Goal: Find contact information: Obtain details needed to contact an individual or organization

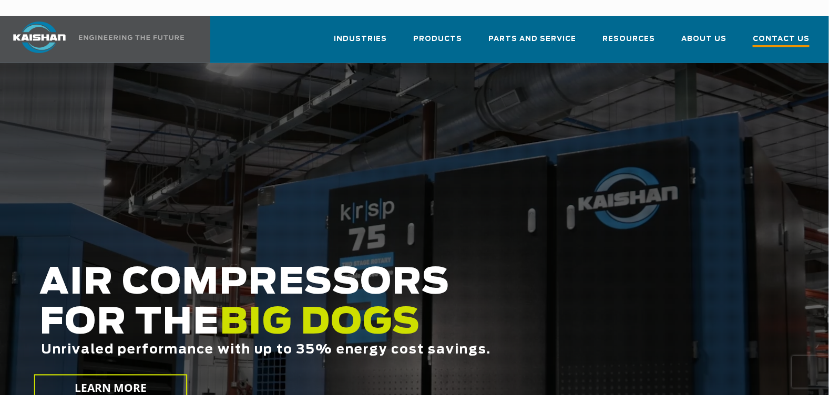
click at [777, 33] on span "Contact Us" at bounding box center [781, 40] width 57 height 14
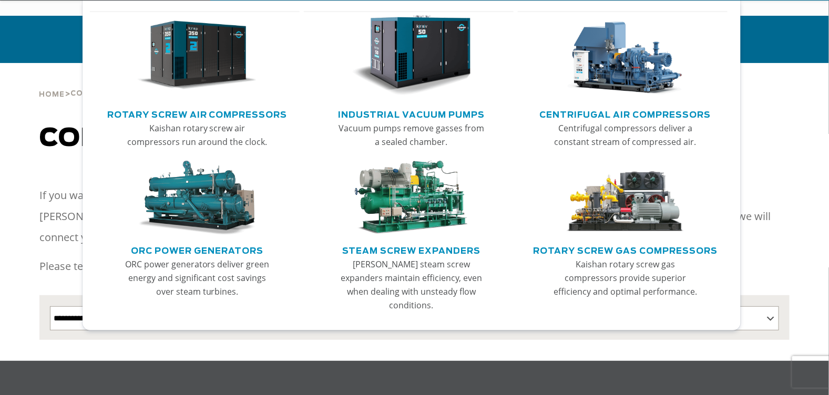
scroll to position [368, 0]
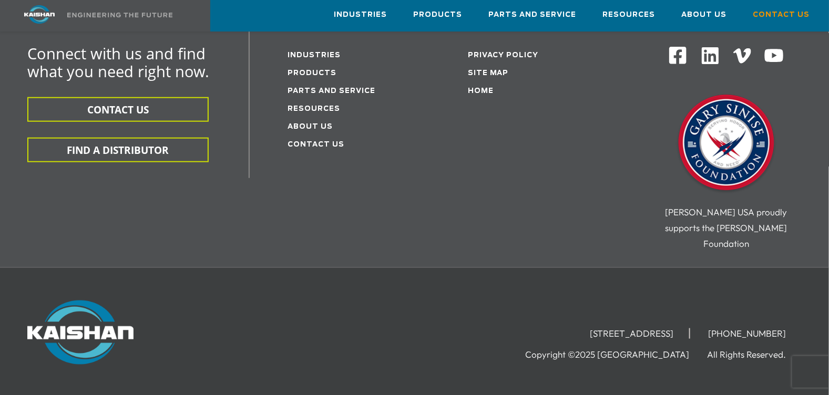
drag, startPoint x: 519, startPoint y: 301, endPoint x: 695, endPoint y: 303, distance: 176.7
click at [691, 329] on li "[STREET_ADDRESS]" at bounding box center [632, 334] width 116 height 11
copy li "[STREET_ADDRESS]"
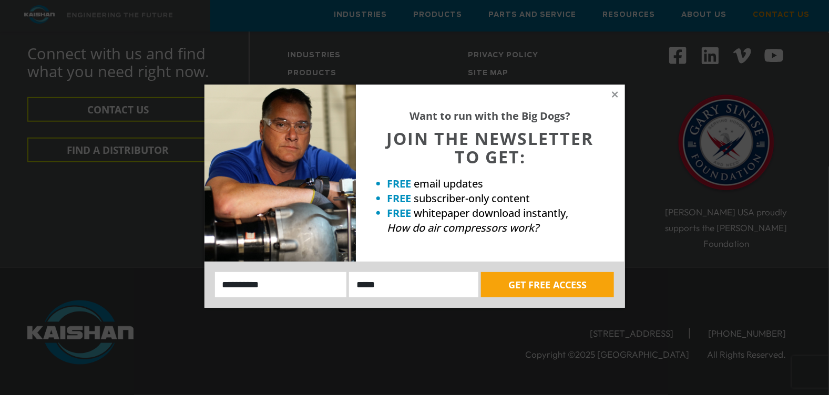
click at [620, 94] on div "Want to run with the Big Dogs? JOIN THE NEWSLETTER TO GET: FREE email updates F…" at bounding box center [490, 173] width 269 height 177
click at [616, 98] on icon at bounding box center [615, 94] width 9 height 9
